Goal: Task Accomplishment & Management: Manage account settings

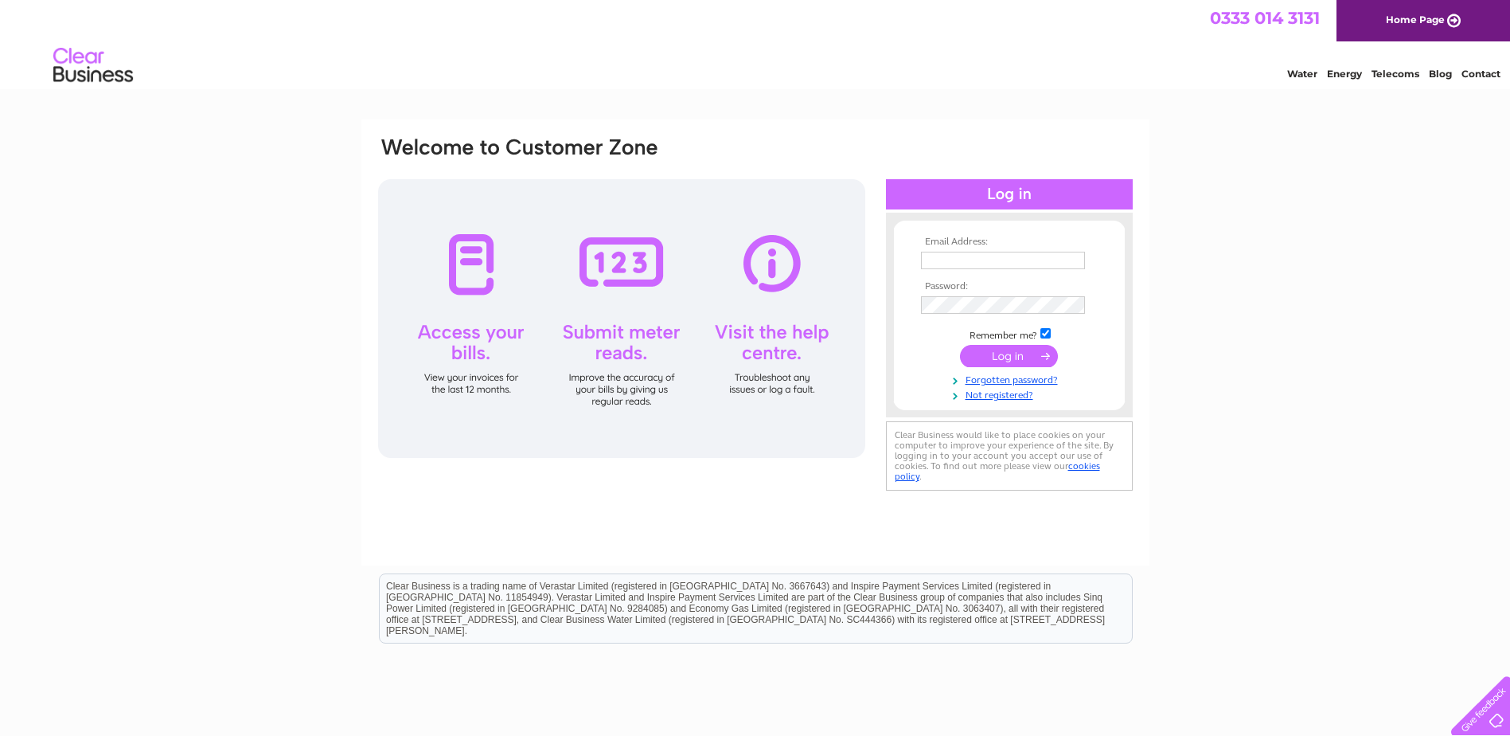
type input "danlab@live.co.uk"
click at [999, 355] on input "submit" at bounding box center [1009, 356] width 98 height 22
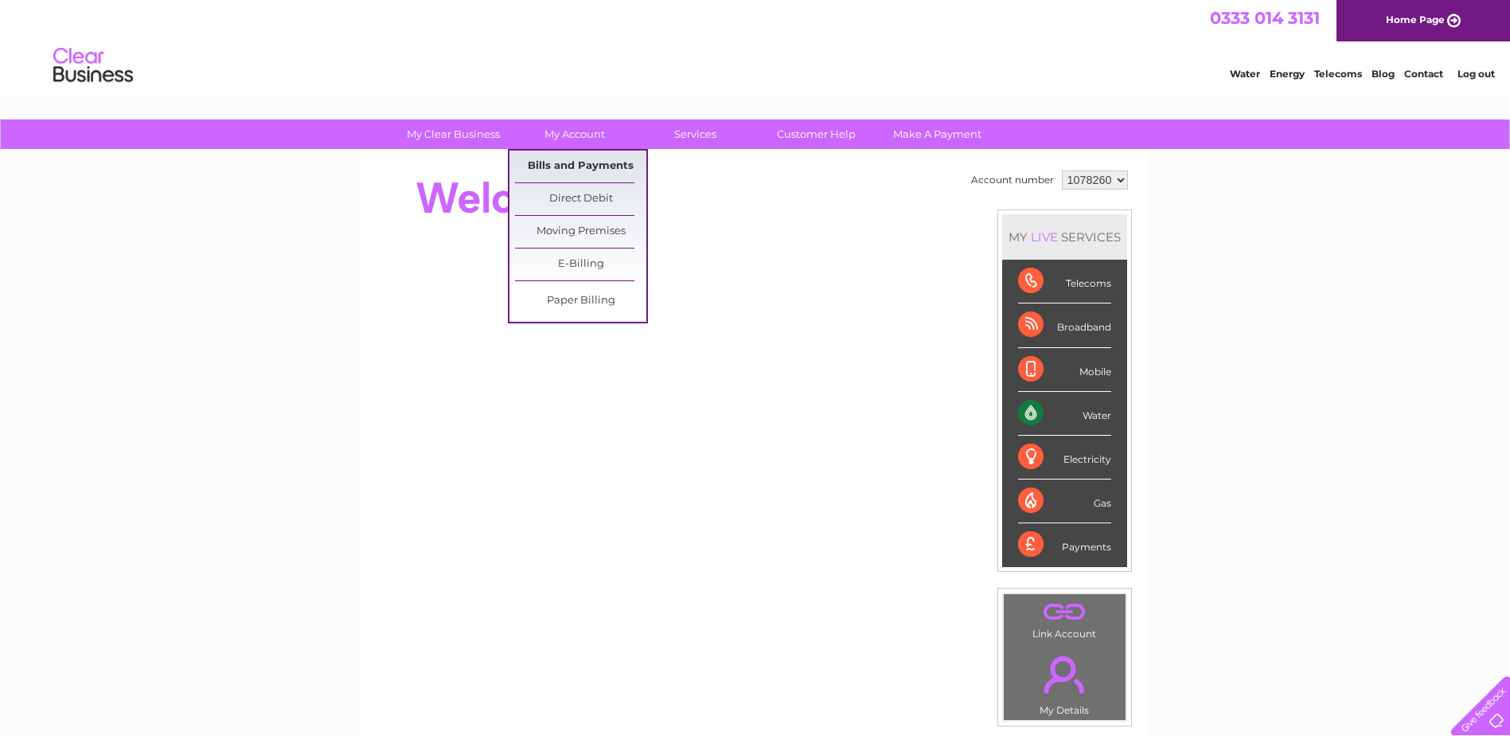
click at [573, 161] on link "Bills and Payments" at bounding box center [580, 166] width 131 height 32
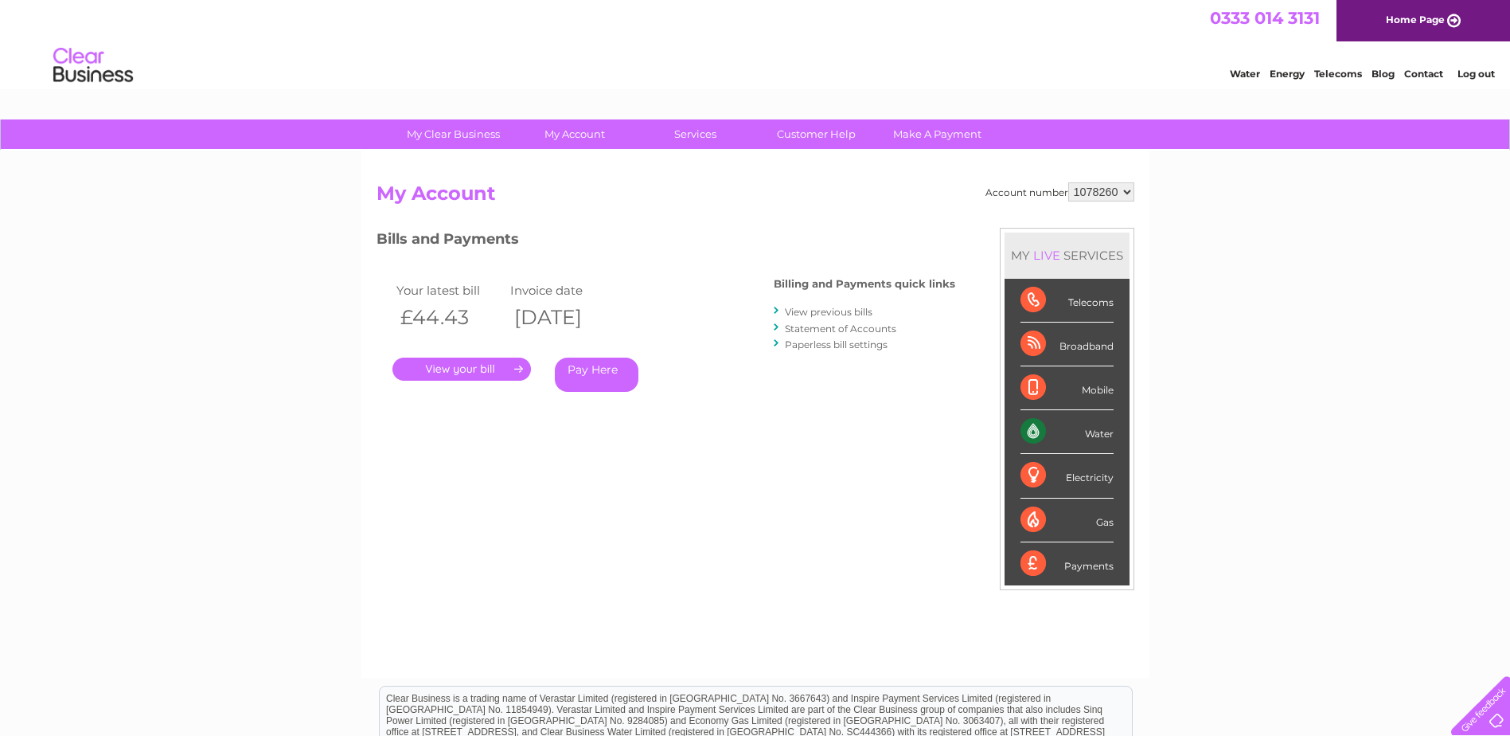
click at [474, 365] on link "." at bounding box center [461, 368] width 139 height 23
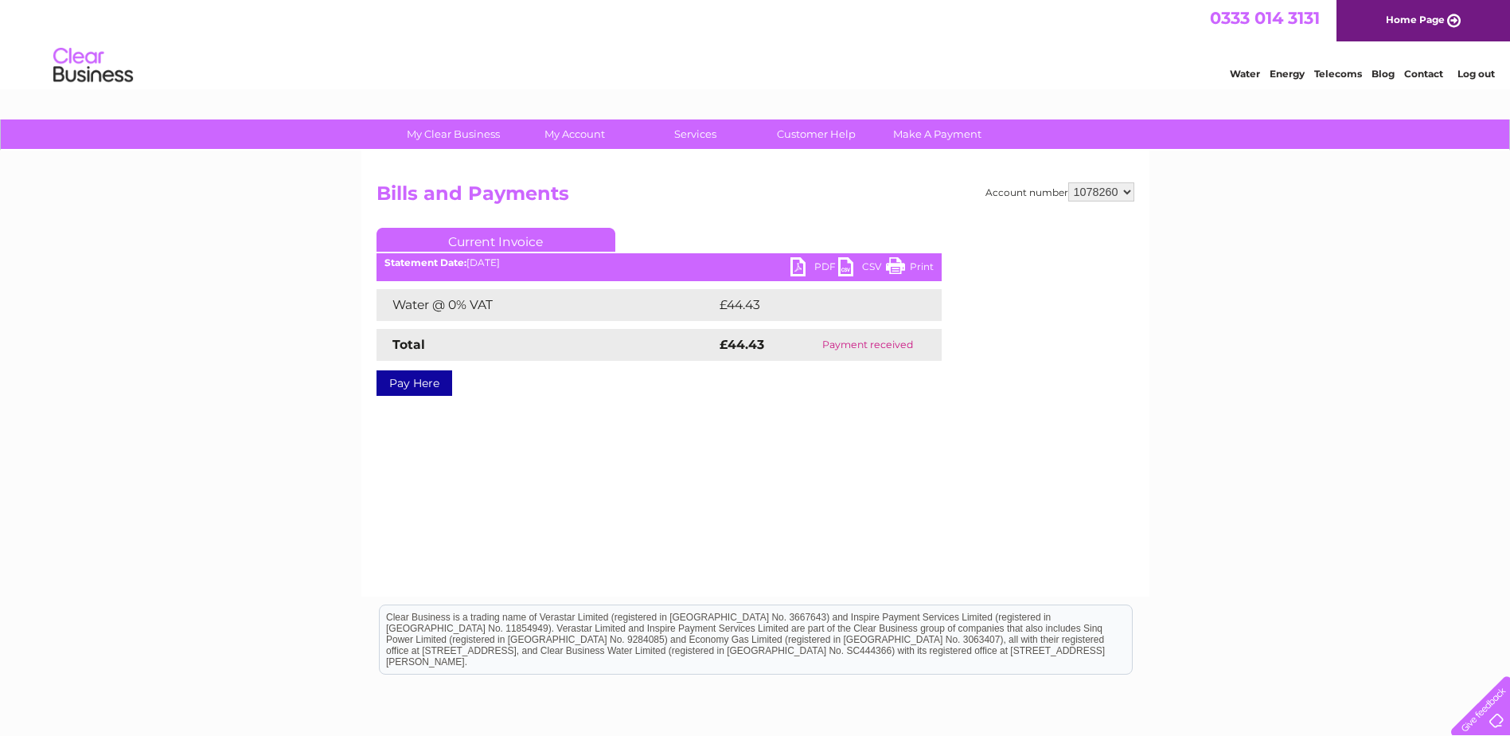
click at [904, 268] on link "Print" at bounding box center [910, 268] width 48 height 23
click at [1114, 187] on select "1078260" at bounding box center [1101, 191] width 66 height 19
click at [1127, 190] on select "1078260" at bounding box center [1101, 191] width 66 height 19
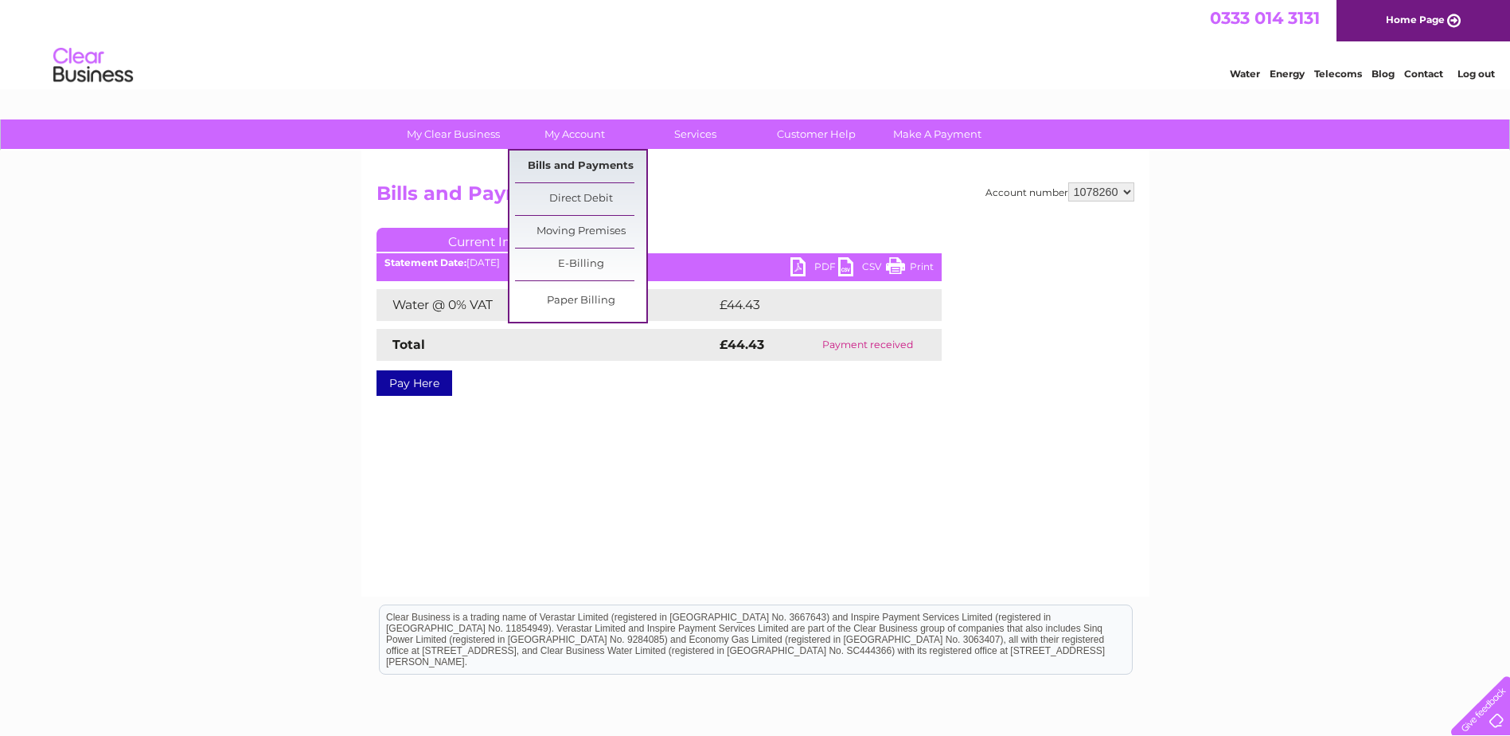
click at [576, 168] on link "Bills and Payments" at bounding box center [580, 166] width 131 height 32
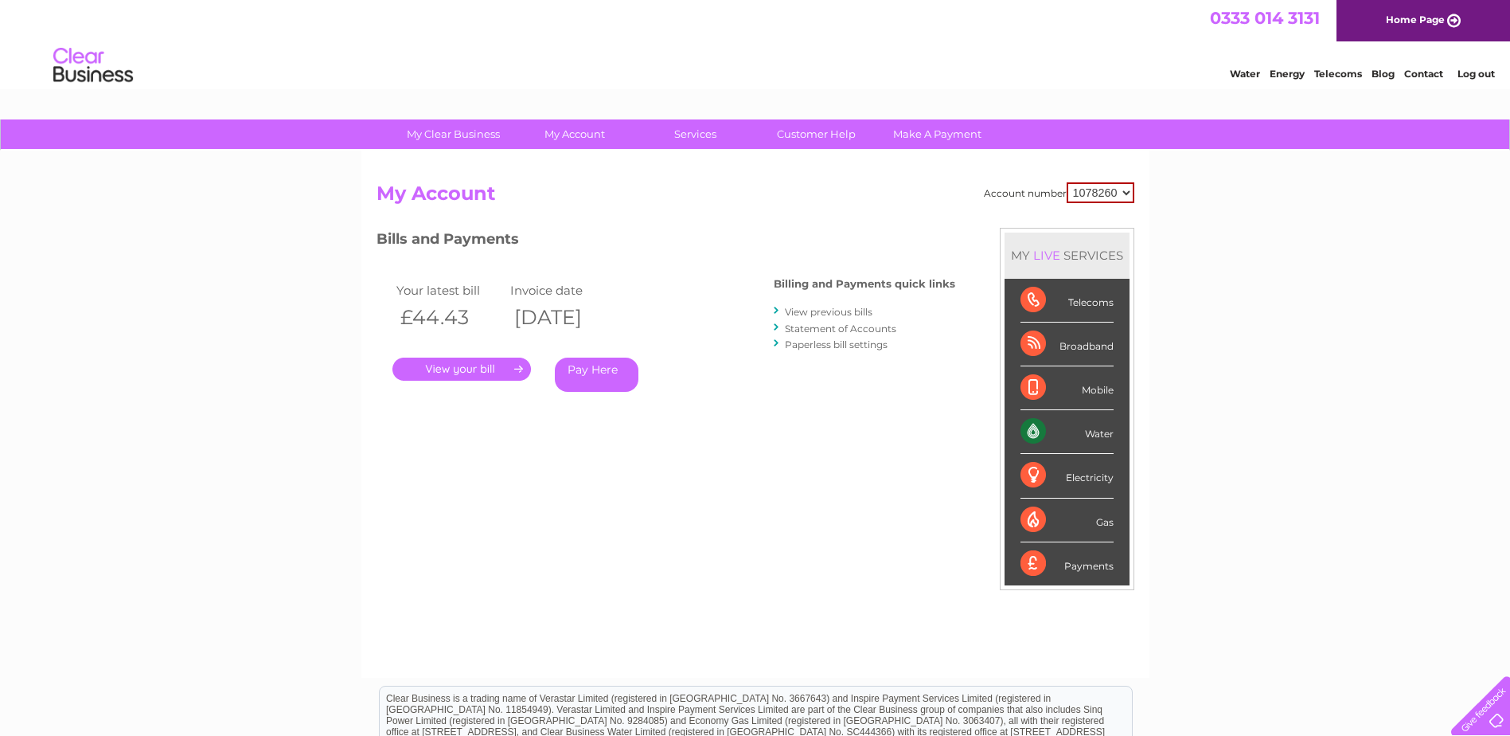
click at [822, 326] on link "Statement of Accounts" at bounding box center [840, 328] width 111 height 12
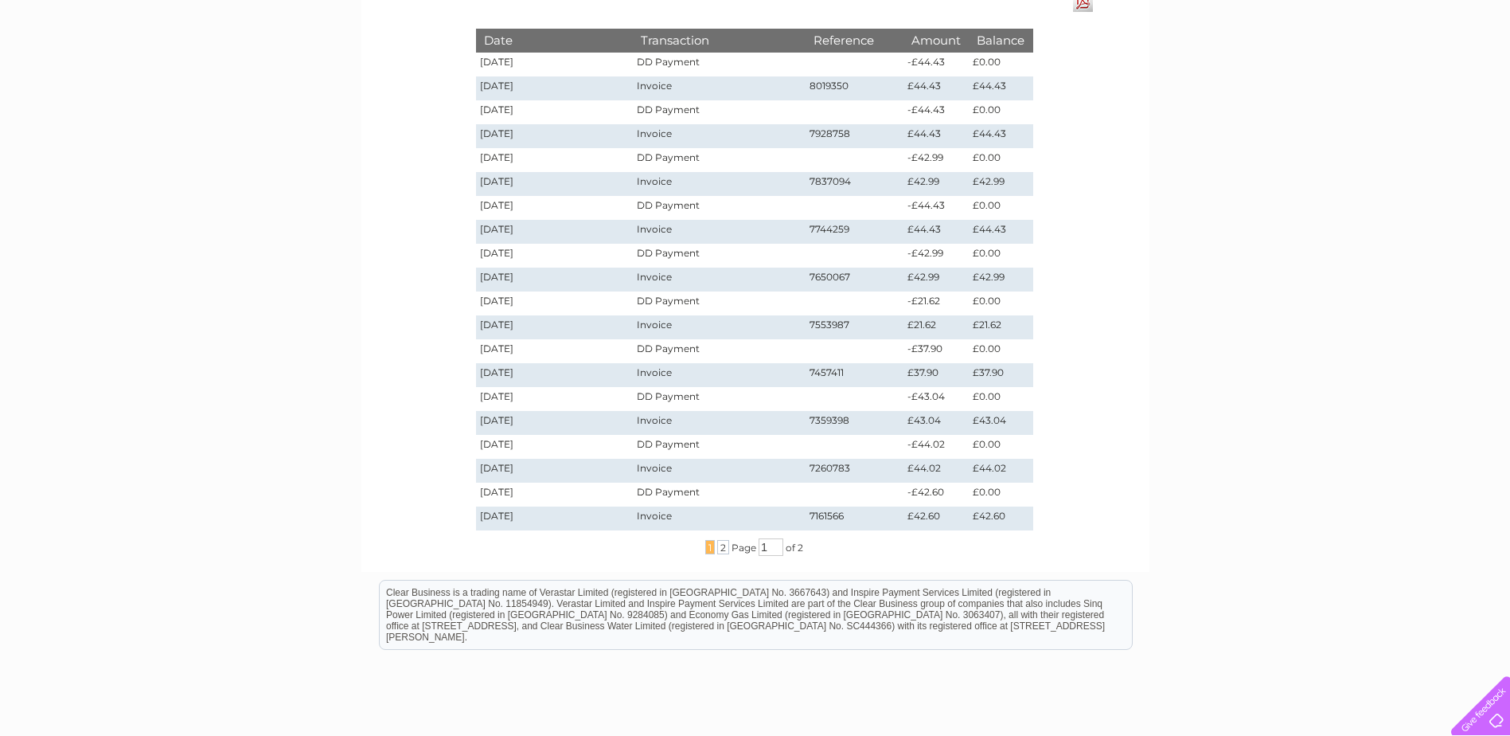
scroll to position [318, 0]
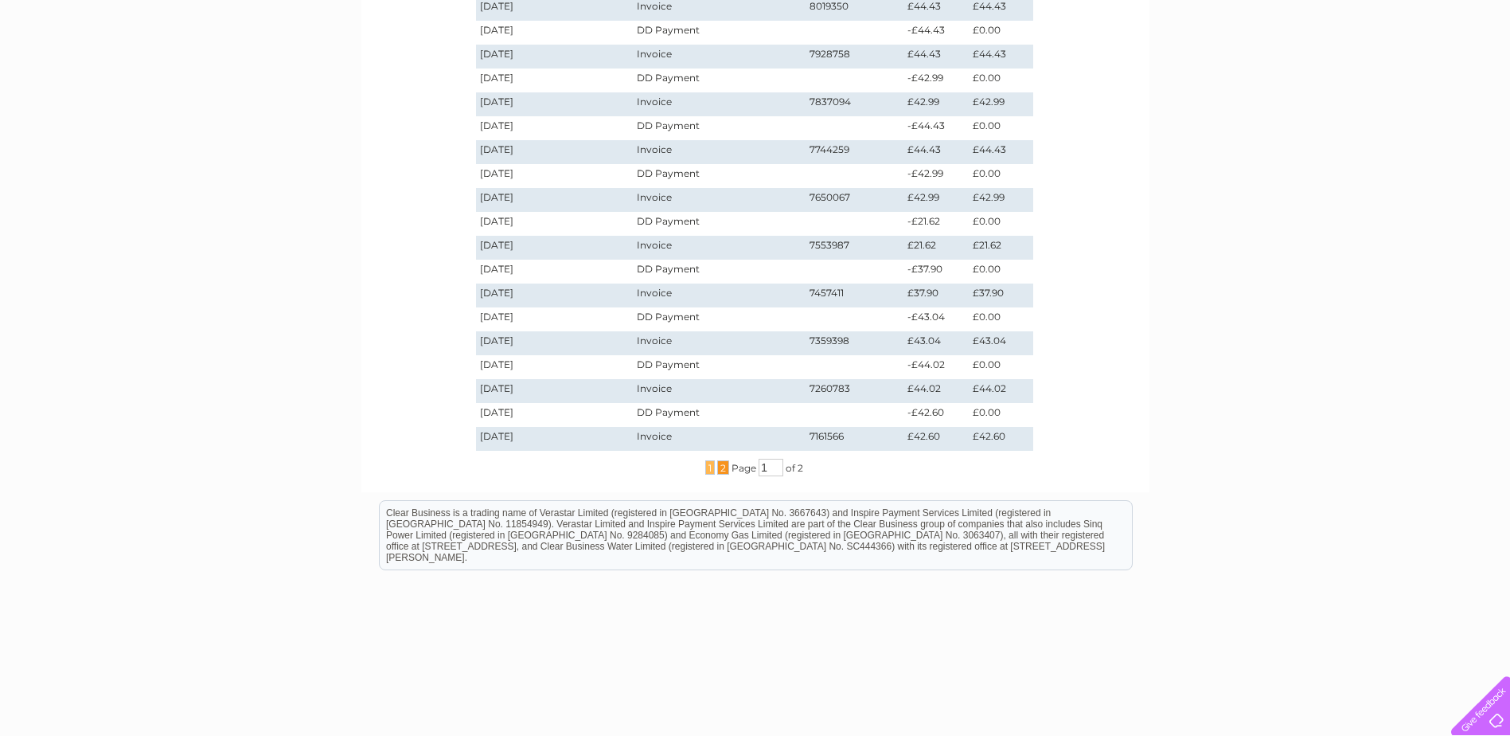
click at [720, 470] on span "2" at bounding box center [723, 467] width 12 height 14
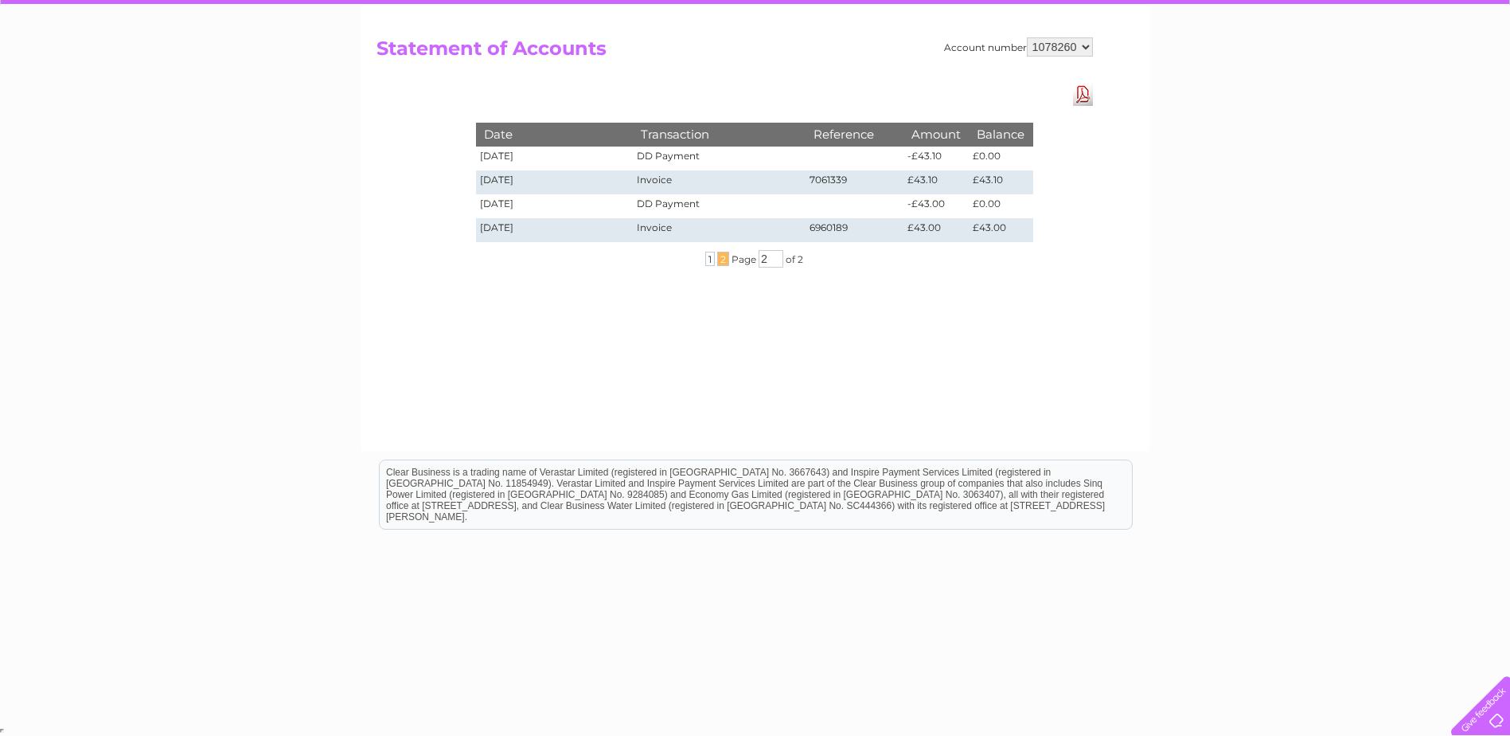
scroll to position [145, 0]
click at [707, 264] on span "1" at bounding box center [710, 259] width 10 height 14
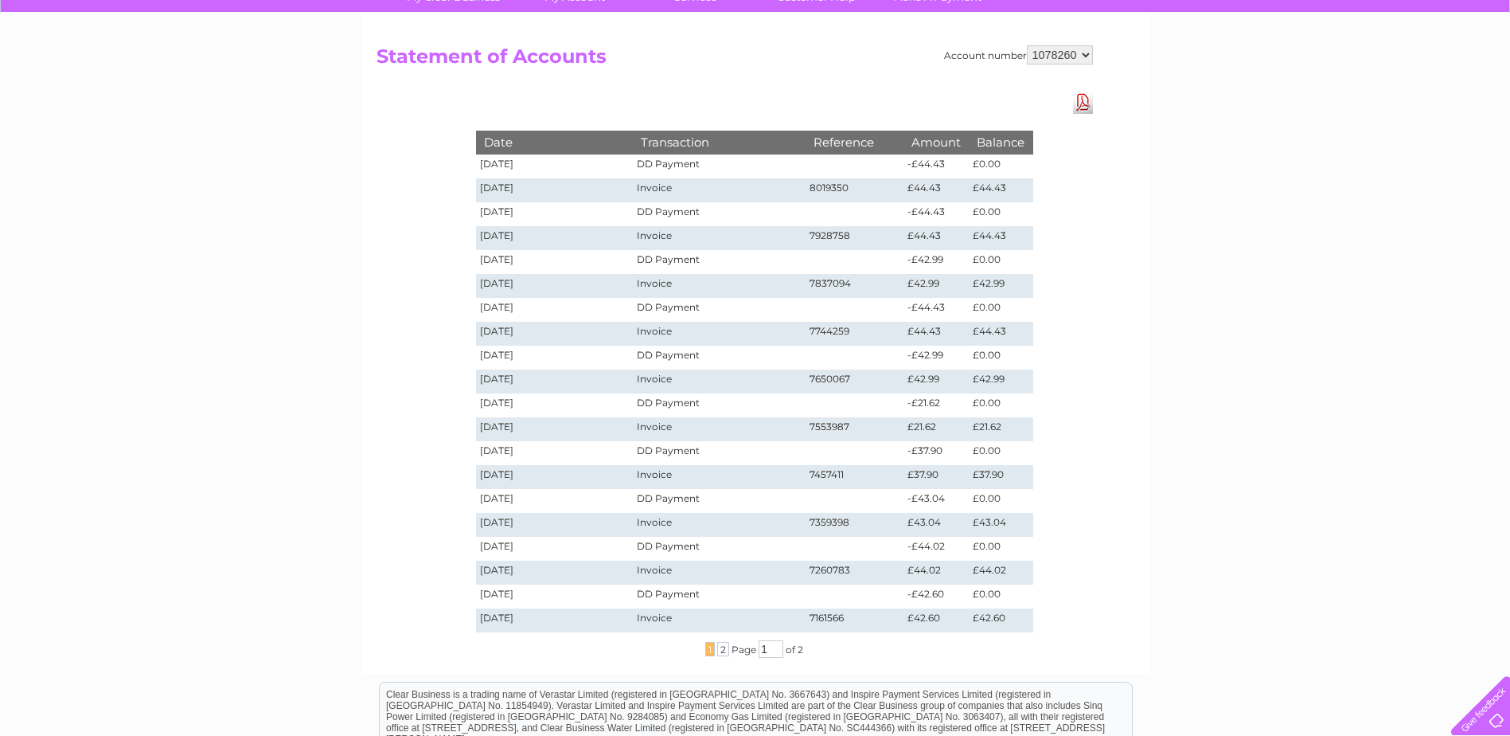
scroll to position [0, 0]
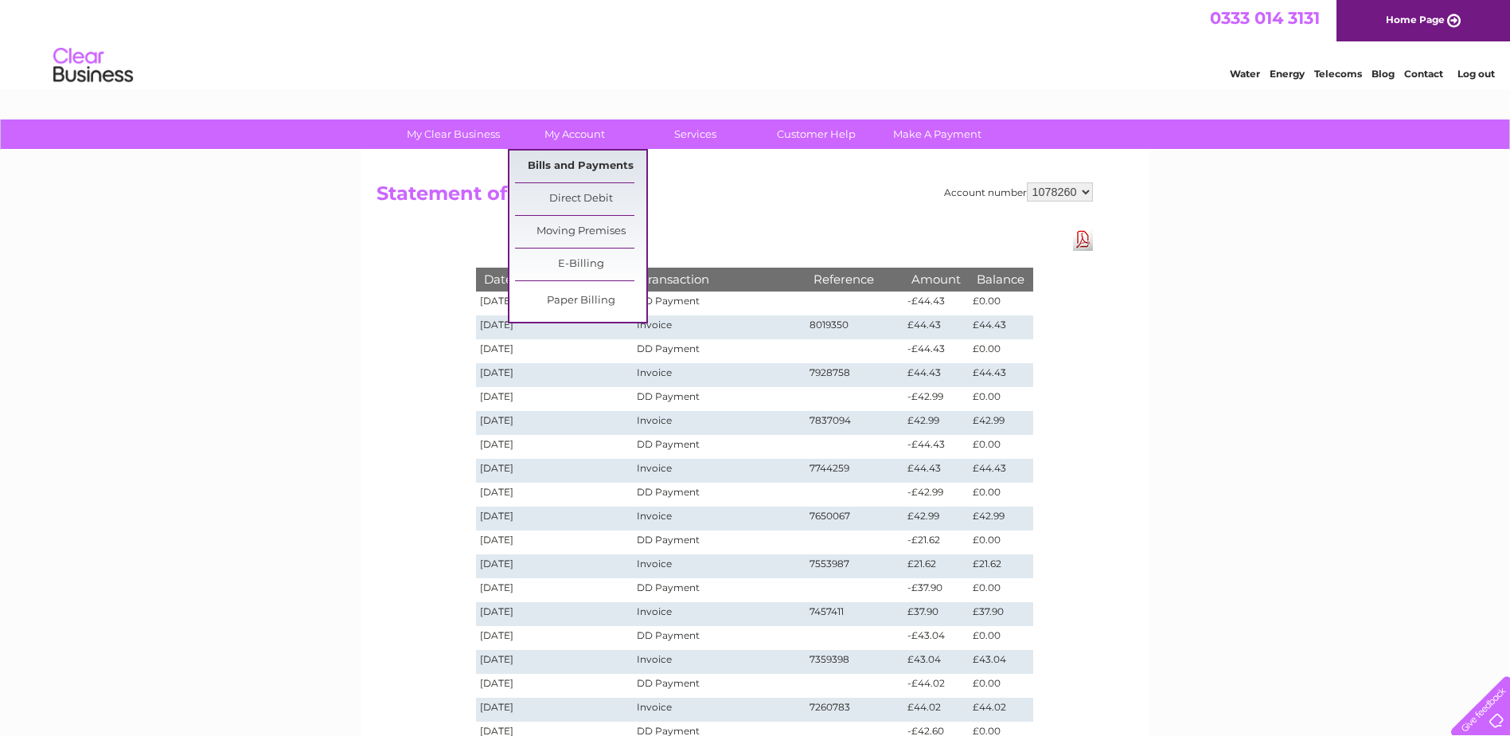
click at [568, 162] on link "Bills and Payments" at bounding box center [580, 166] width 131 height 32
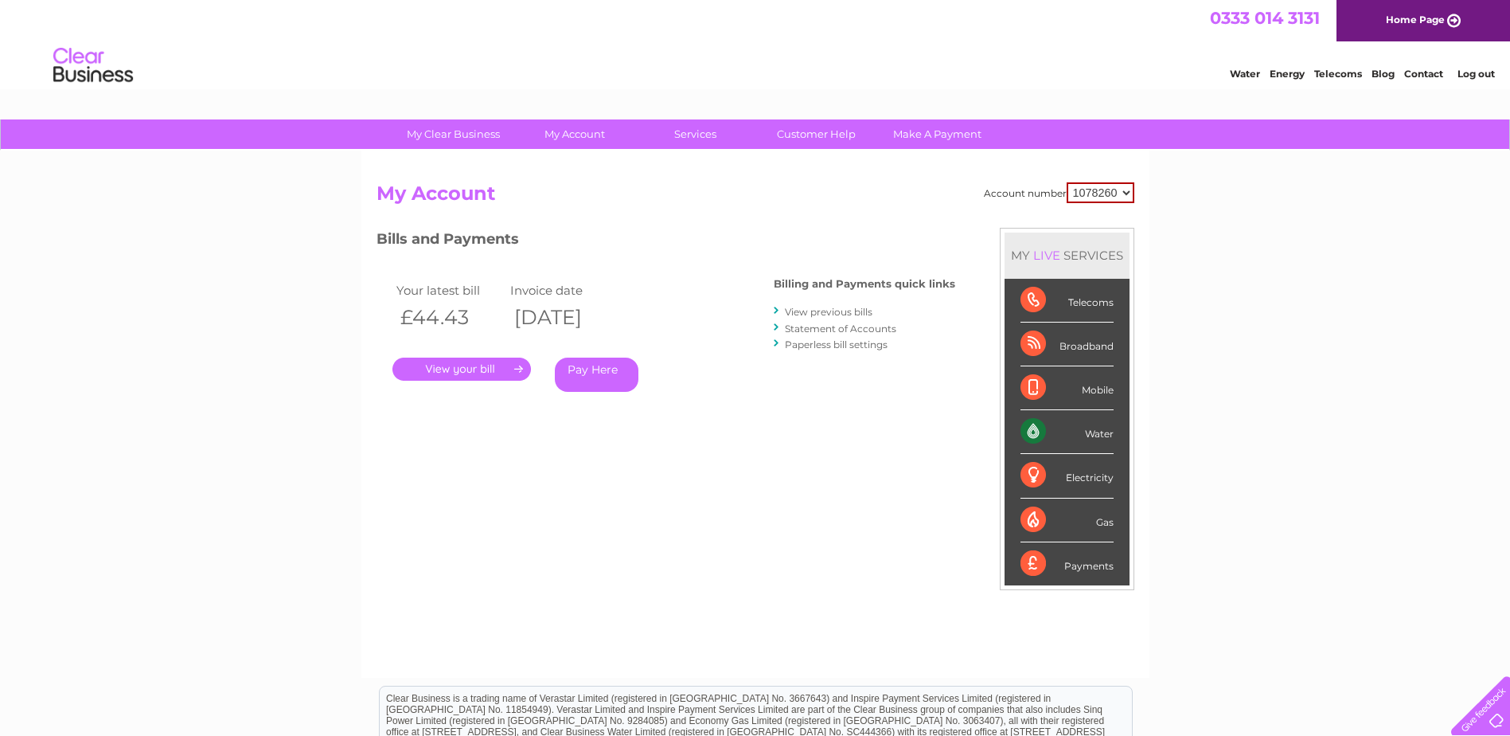
click at [491, 369] on link "." at bounding box center [461, 368] width 139 height 23
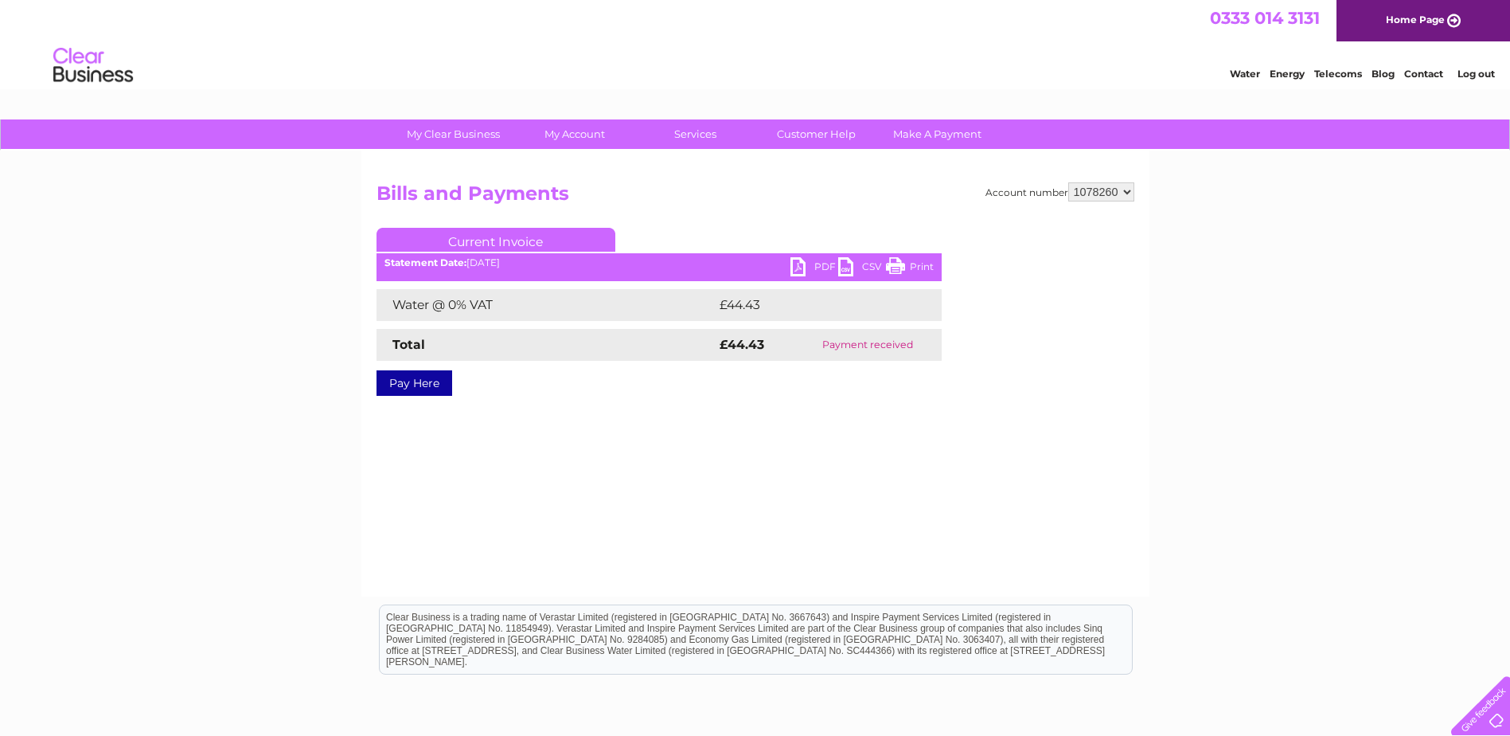
click at [807, 264] on link "PDF" at bounding box center [815, 268] width 48 height 23
